Goal: Navigation & Orientation: Go to known website

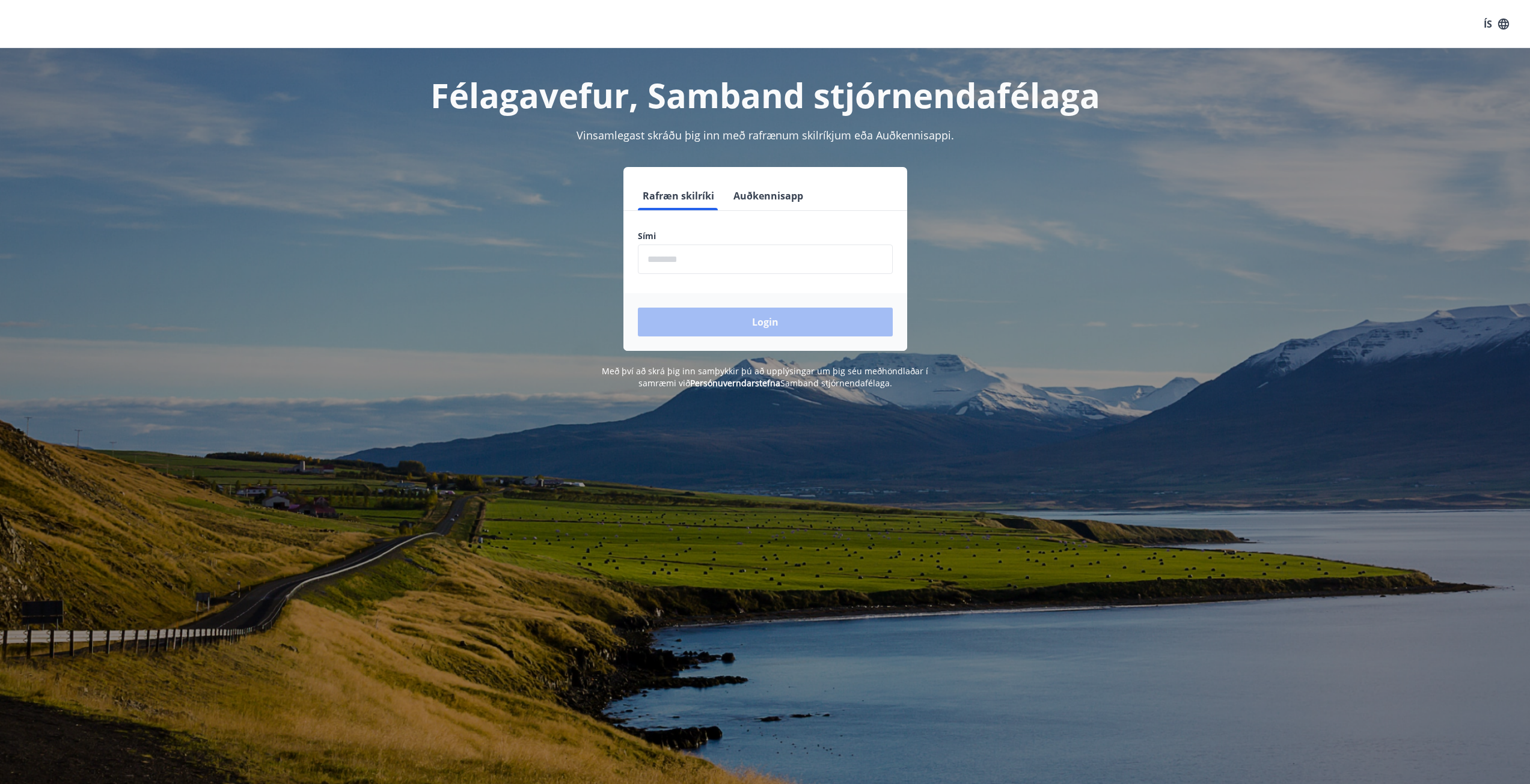
click at [716, 260] on input "phone" at bounding box center [766, 259] width 255 height 29
type input "********"
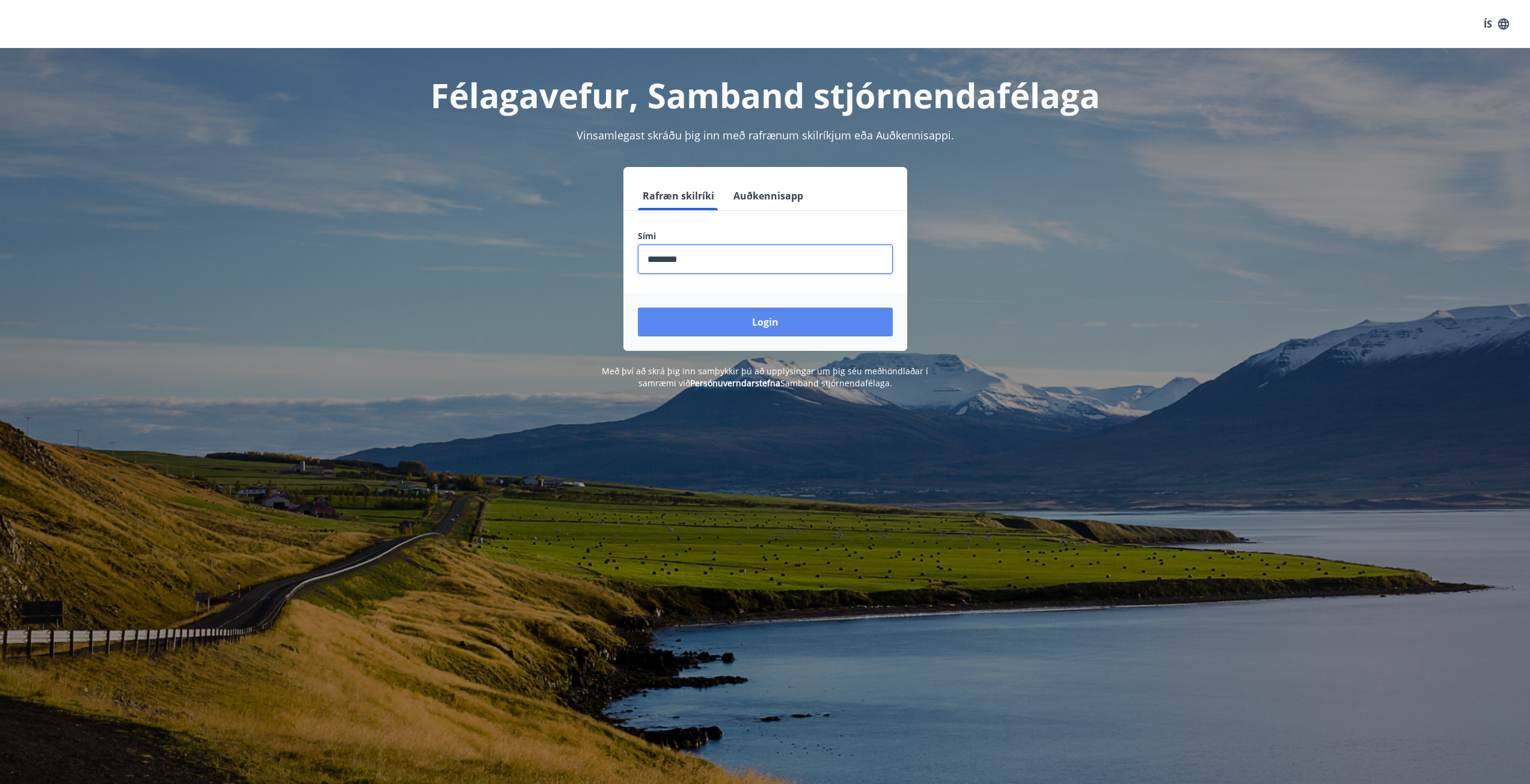
click at [755, 320] on button "Login" at bounding box center [766, 322] width 255 height 29
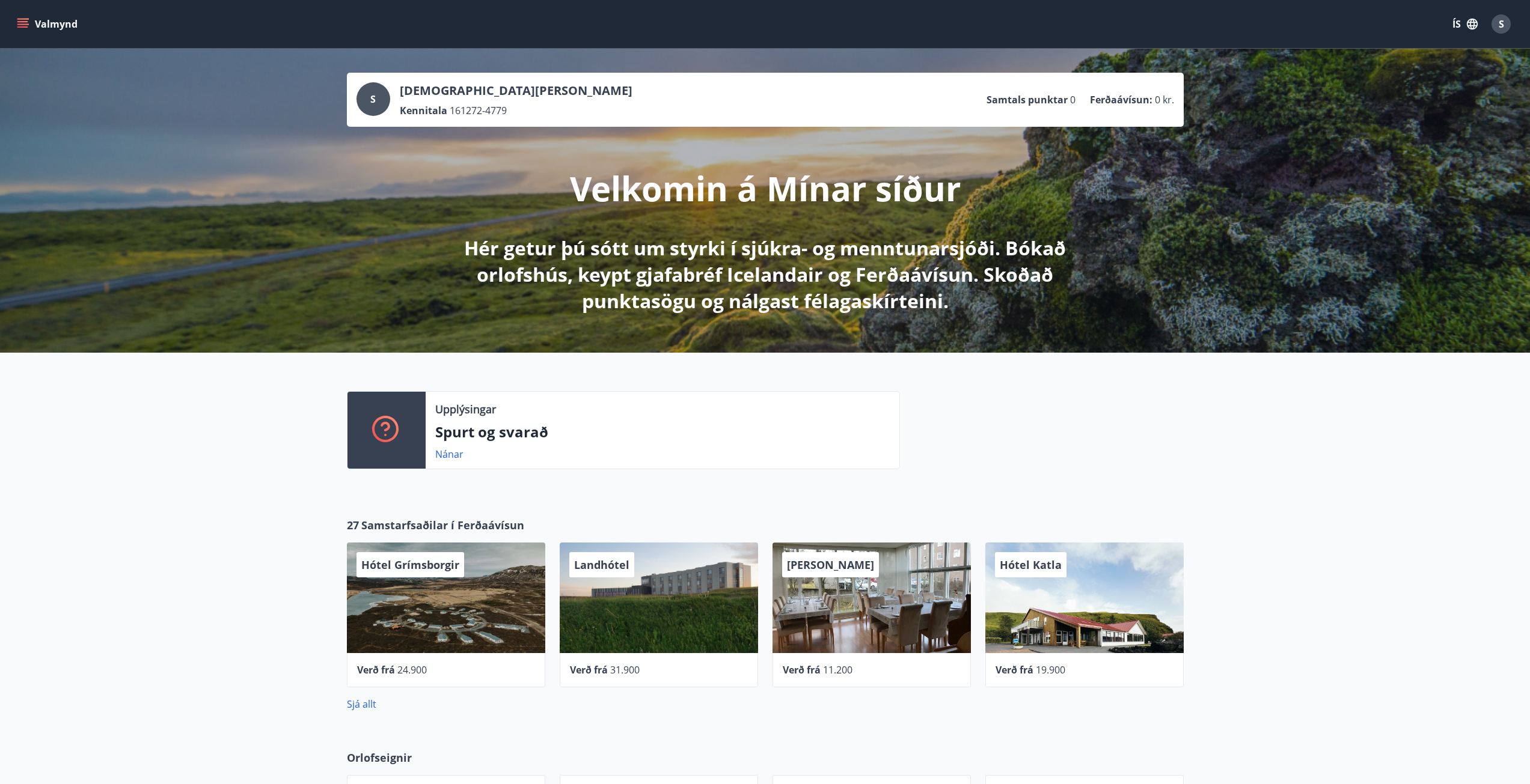
click at [46, 26] on button "Valmynd" at bounding box center [49, 24] width 68 height 22
